Goal: Task Accomplishment & Management: Use online tool/utility

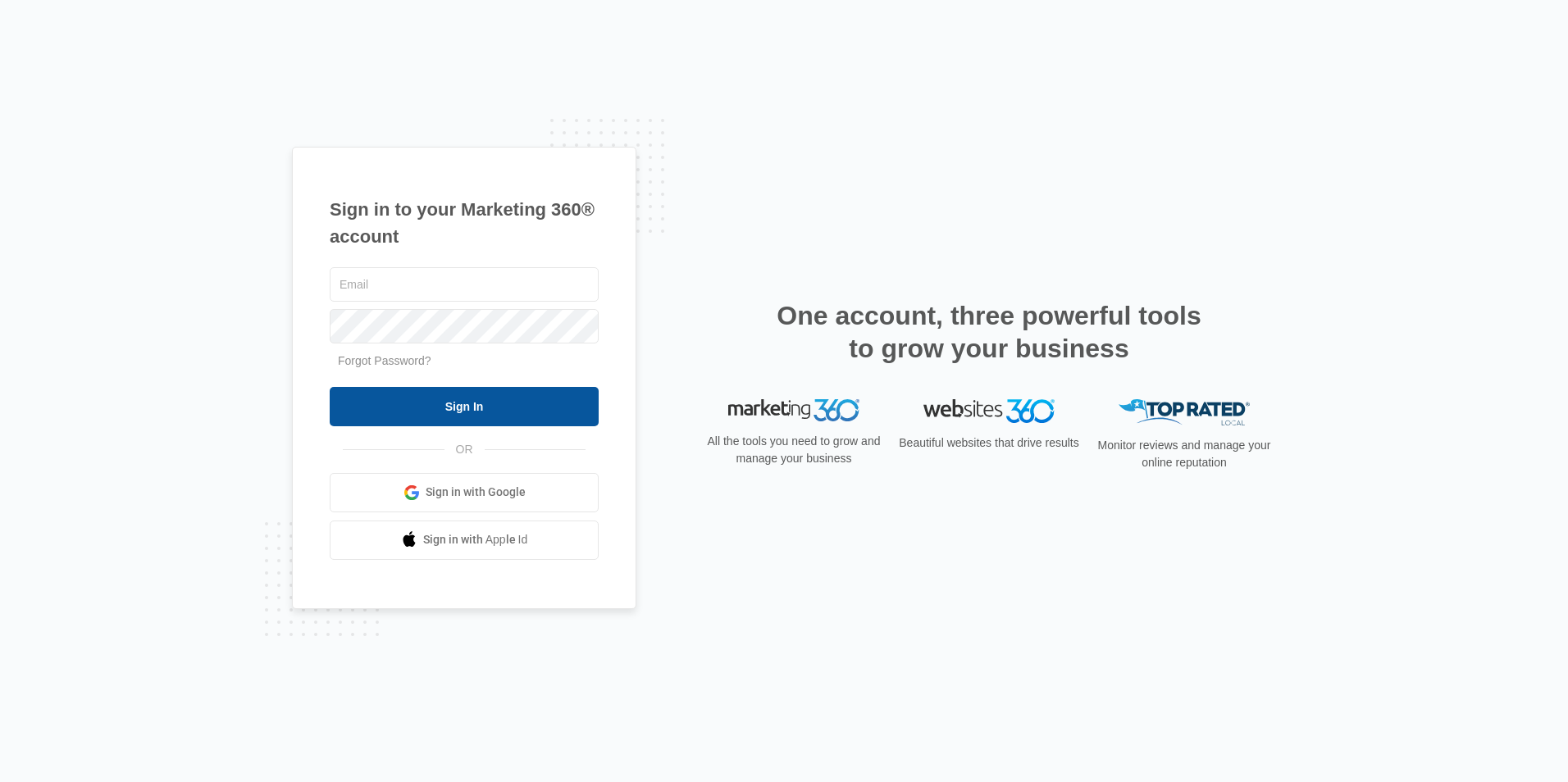
type input "[PERSON_NAME][EMAIL_ADDRESS][DOMAIN_NAME]"
click at [561, 412] on input "Sign In" at bounding box center [464, 407] width 269 height 39
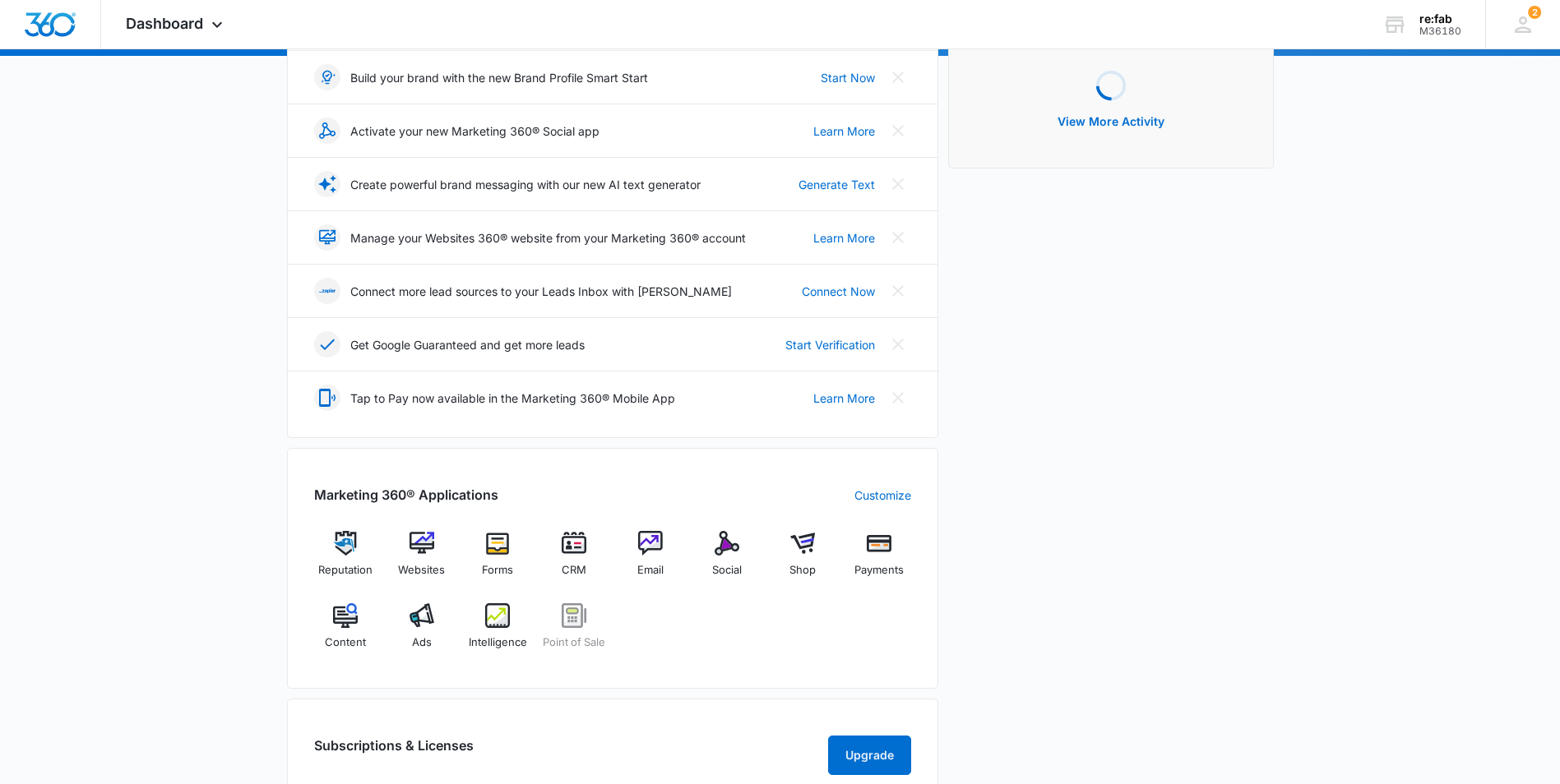
scroll to position [246, 0]
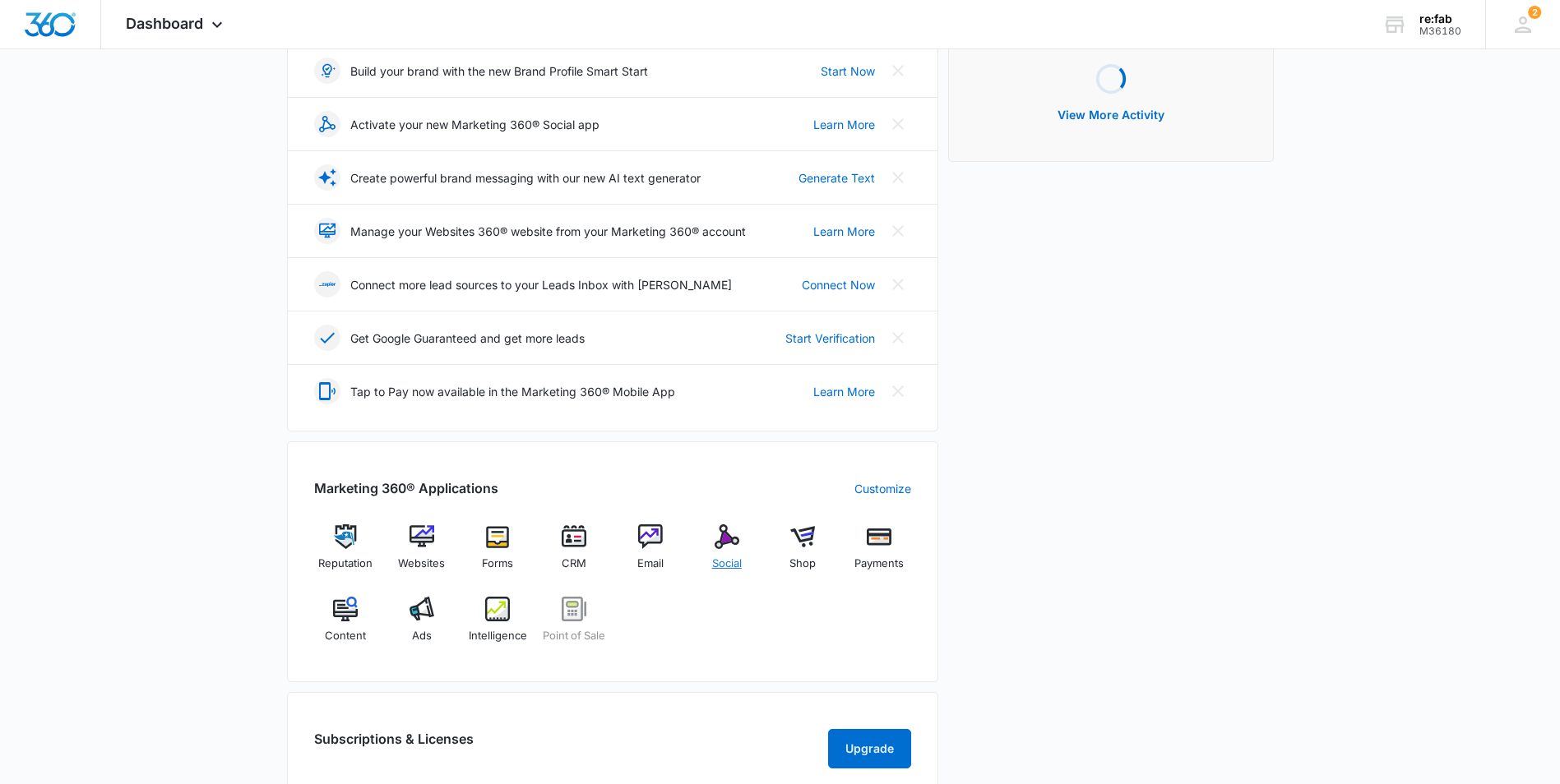
click at [724, 554] on div "Social" at bounding box center [726, 553] width 63 height 59
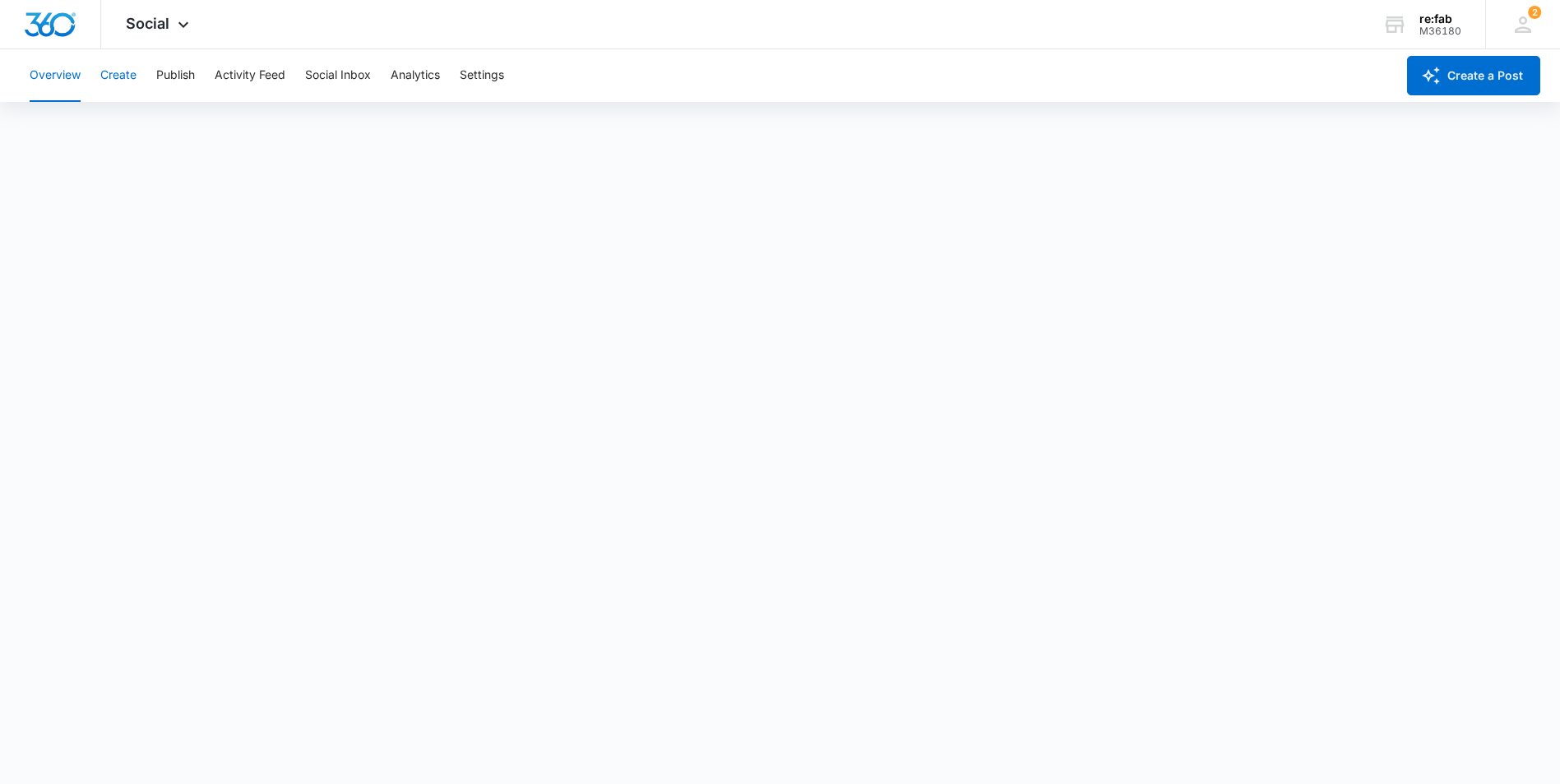
click at [127, 79] on button "Create" at bounding box center [118, 76] width 36 height 52
click at [190, 87] on button "Publish" at bounding box center [175, 76] width 38 height 52
